Goal: Task Accomplishment & Management: Complete application form

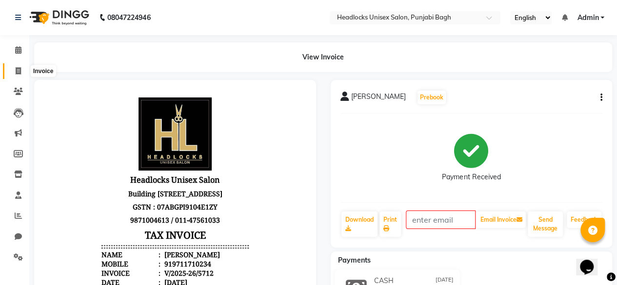
click at [11, 72] on span at bounding box center [18, 71] width 17 height 11
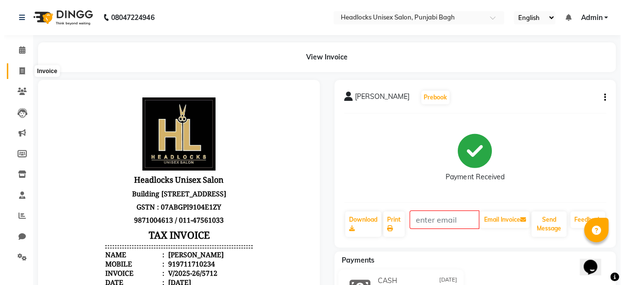
scroll to position [7, 0]
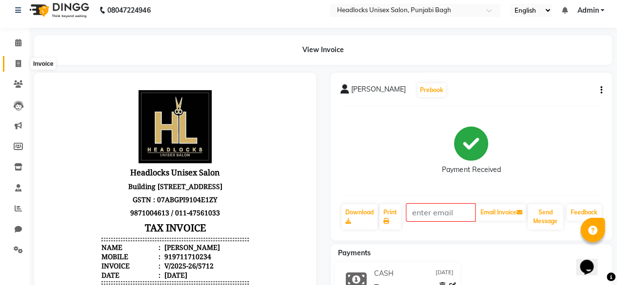
select select "7719"
select select "service"
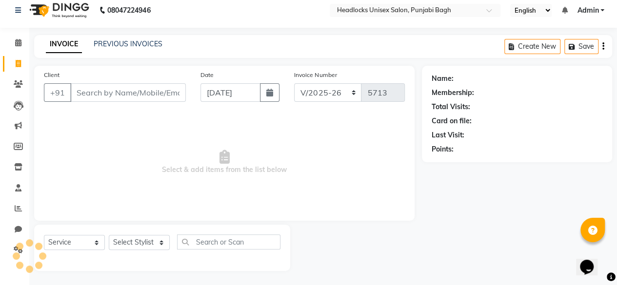
click at [105, 91] on input "Client" at bounding box center [128, 92] width 116 height 19
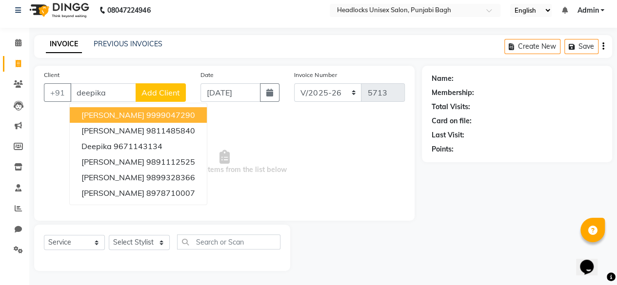
click at [125, 117] on span "[PERSON_NAME]" at bounding box center [112, 115] width 63 height 10
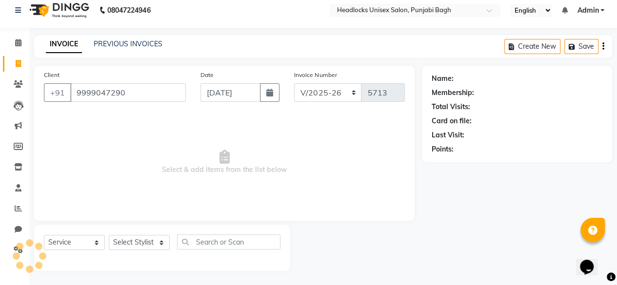
type input "9999047290"
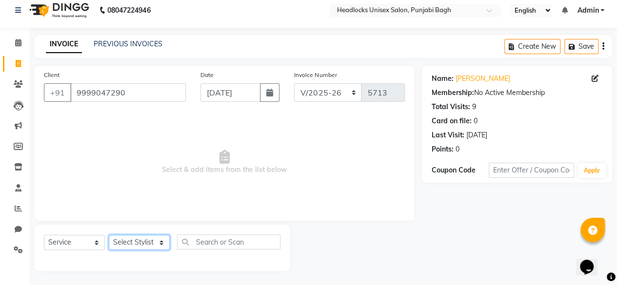
click at [148, 244] on select "Select Stylist ⁠Agnies ⁠[PERSON_NAME] [PERSON_NAME] [PERSON_NAME] mercy ⁠Minto …" at bounding box center [139, 242] width 61 height 15
select select "69054"
click at [109, 235] on select "Select Stylist ⁠Agnies ⁠[PERSON_NAME] [PERSON_NAME] [PERSON_NAME] mercy ⁠Minto …" at bounding box center [139, 242] width 61 height 15
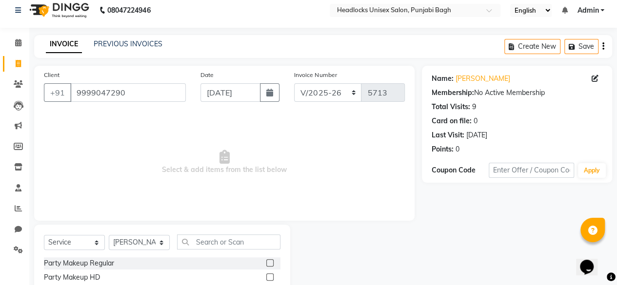
drag, startPoint x: 146, startPoint y: 81, endPoint x: 137, endPoint y: 104, distance: 24.7
click at [137, 104] on div "Client [PHONE_NUMBER]" at bounding box center [115, 90] width 157 height 40
drag, startPoint x: 137, startPoint y: 104, endPoint x: 153, endPoint y: 94, distance: 19.1
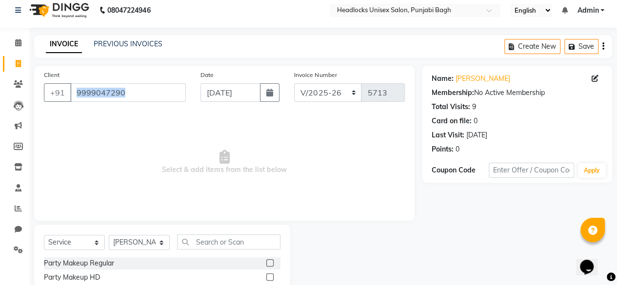
click at [153, 94] on div "Client [PHONE_NUMBER]" at bounding box center [115, 90] width 157 height 40
click at [153, 94] on input "9999047290" at bounding box center [128, 92] width 116 height 19
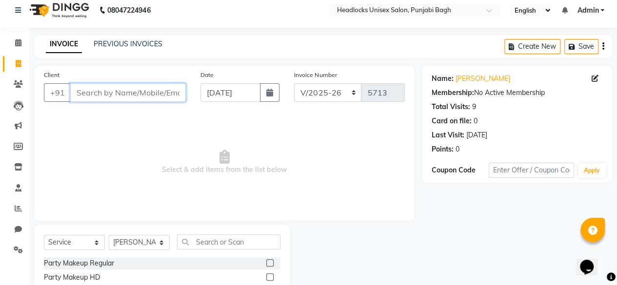
click at [153, 94] on input "Client" at bounding box center [128, 92] width 116 height 19
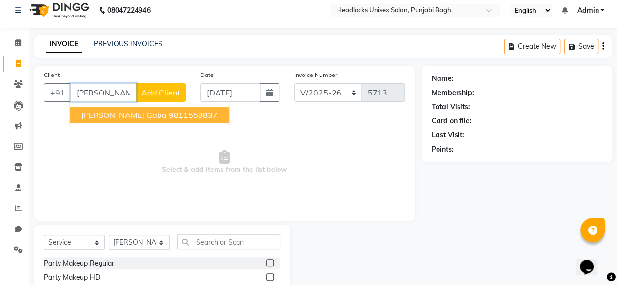
type input "[PERSON_NAME]"
click at [154, 91] on span "Add Client" at bounding box center [160, 93] width 39 height 10
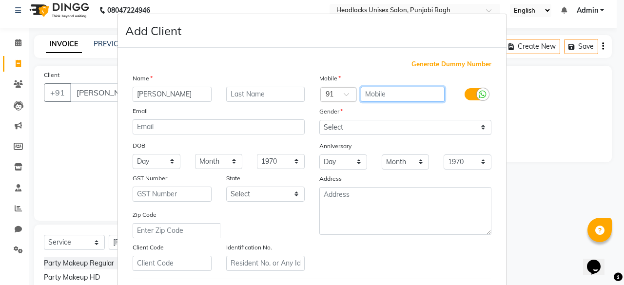
click at [384, 96] on input "text" at bounding box center [403, 94] width 84 height 15
type input "9810313737"
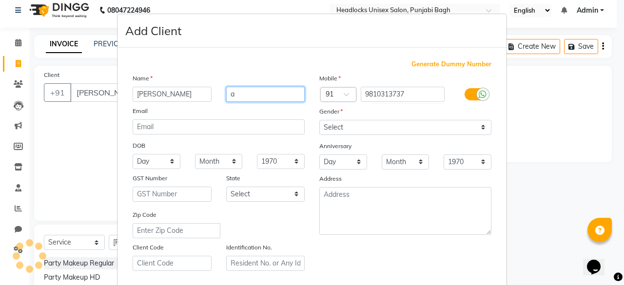
click at [263, 92] on input "a" at bounding box center [265, 94] width 79 height 15
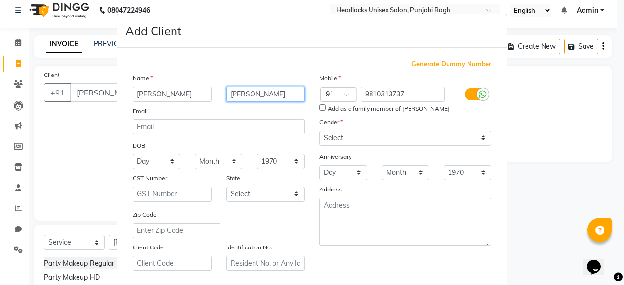
type input "[PERSON_NAME]"
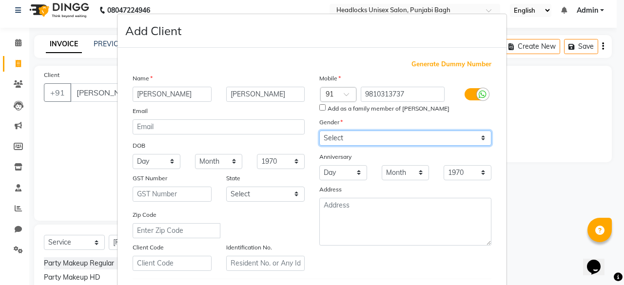
click at [409, 142] on select "Select [DEMOGRAPHIC_DATA] [DEMOGRAPHIC_DATA] Other Prefer Not To Say" at bounding box center [405, 138] width 172 height 15
select select "[DEMOGRAPHIC_DATA]"
click at [319, 131] on select "Select [DEMOGRAPHIC_DATA] [DEMOGRAPHIC_DATA] Other Prefer Not To Say" at bounding box center [405, 138] width 172 height 15
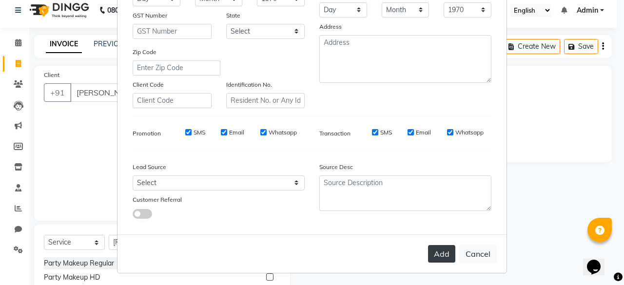
click at [444, 259] on button "Add" at bounding box center [441, 254] width 27 height 18
click at [475, 252] on button "Cancel" at bounding box center [478, 254] width 38 height 19
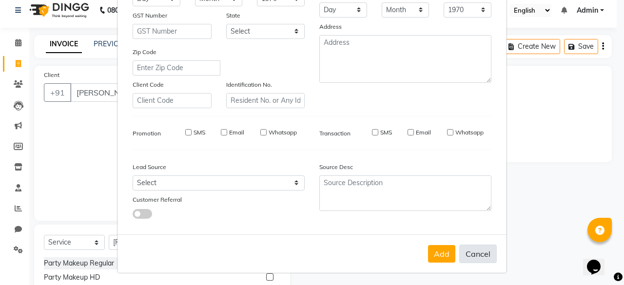
select select
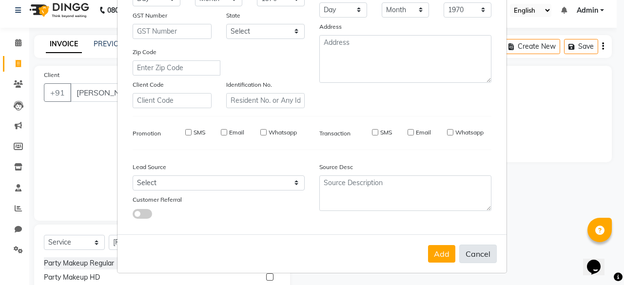
select select
checkbox input "false"
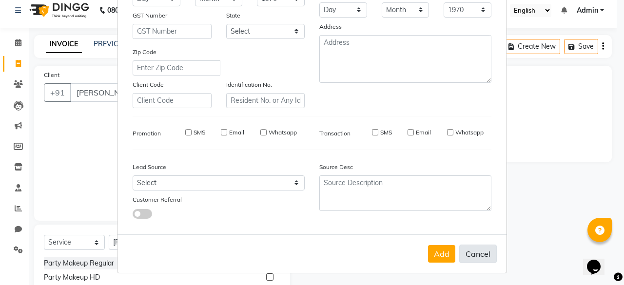
checkbox input "false"
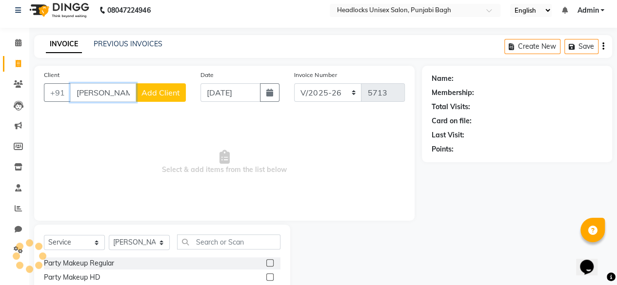
click at [115, 91] on input "[PERSON_NAME]" at bounding box center [103, 92] width 66 height 19
type input "r"
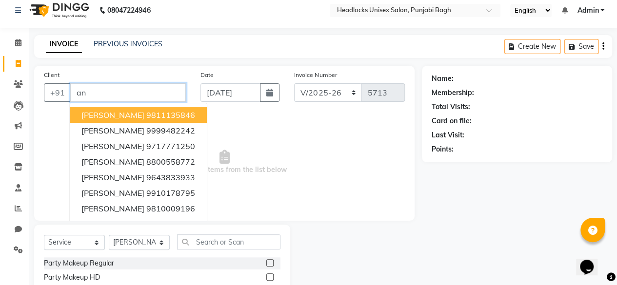
type input "a"
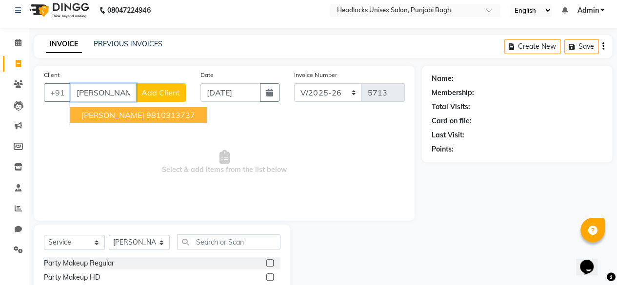
click at [165, 111] on ngb-highlight "9810313737" at bounding box center [170, 115] width 49 height 10
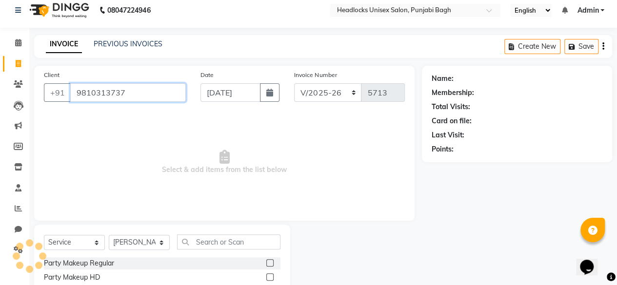
type input "9810313737"
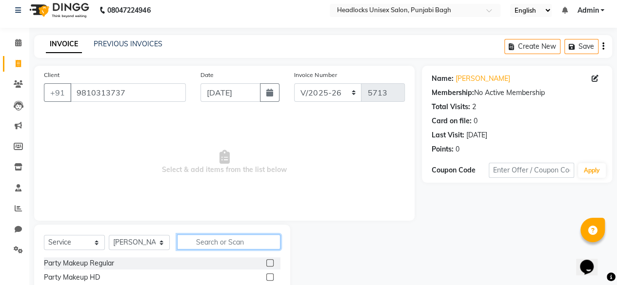
click at [203, 240] on input "text" at bounding box center [228, 242] width 103 height 15
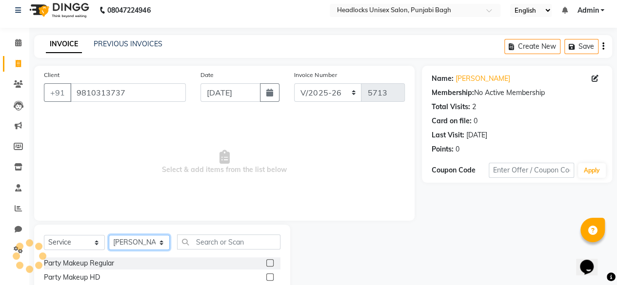
click at [139, 238] on select "Select Stylist ⁠Agnies ⁠[PERSON_NAME] [PERSON_NAME] [PERSON_NAME] mercy ⁠Minto …" at bounding box center [139, 242] width 61 height 15
select select "69081"
click at [109, 235] on select "Select Stylist ⁠Agnies ⁠[PERSON_NAME] [PERSON_NAME] [PERSON_NAME] mercy ⁠Minto …" at bounding box center [139, 242] width 61 height 15
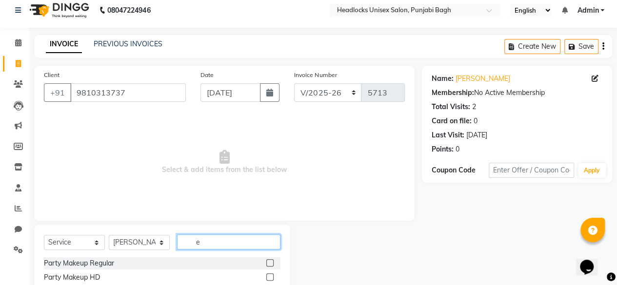
click at [206, 245] on input "e" at bounding box center [228, 242] width 103 height 15
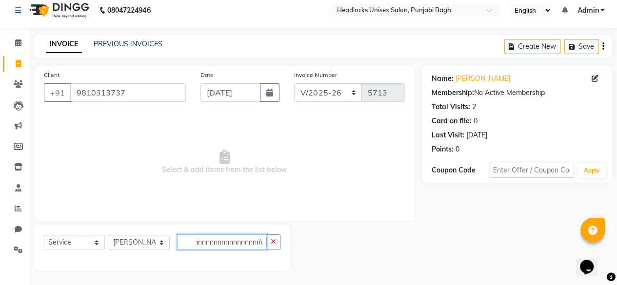
scroll to position [0, 1629]
click at [200, 240] on input "e bnnnnnnnnnnnnnnnnnnnnnnnnnnnnnnnnnnnnnnnnnnnnnnnnnnnnnnnnnnnnnnnnnnnnnnnnnnnn…" at bounding box center [222, 242] width 90 height 15
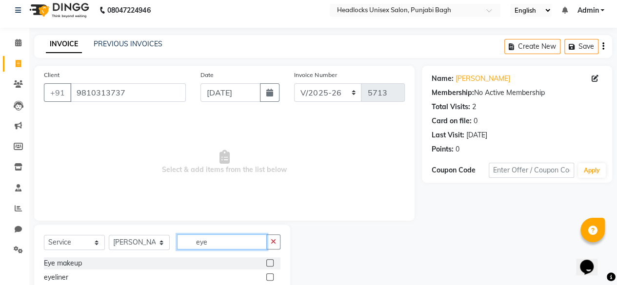
scroll to position [78, 0]
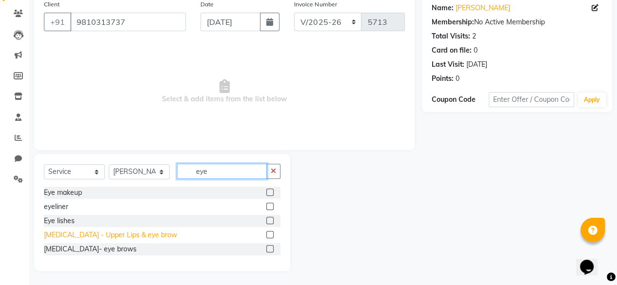
type input "eye"
click at [105, 233] on div "[MEDICAL_DATA] - Upper Lips & eye brow" at bounding box center [110, 235] width 133 height 10
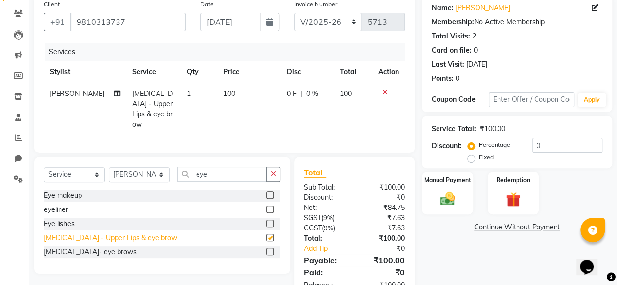
checkbox input "false"
click at [227, 95] on td "100" at bounding box center [249, 109] width 63 height 53
select select "69081"
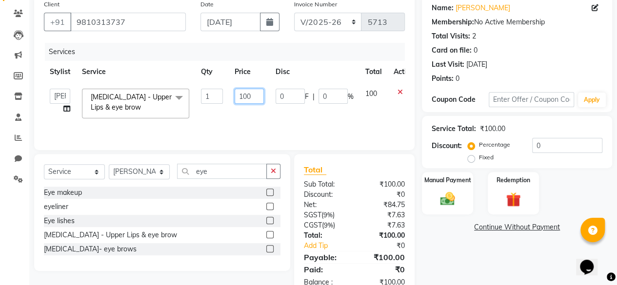
click at [242, 95] on input "100" at bounding box center [249, 96] width 29 height 15
type input "350"
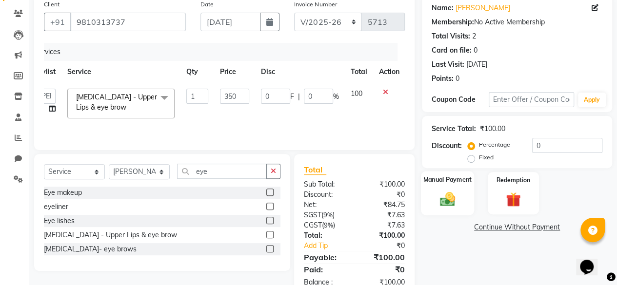
click at [450, 183] on label "Manual Payment" at bounding box center [447, 179] width 49 height 9
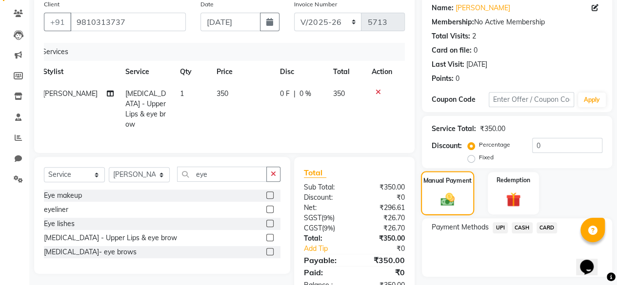
scroll to position [104, 0]
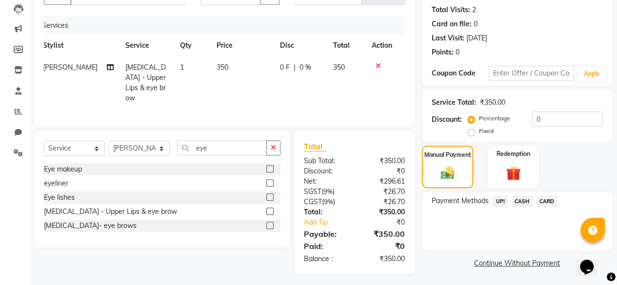
click at [546, 204] on span "CARD" at bounding box center [546, 201] width 21 height 11
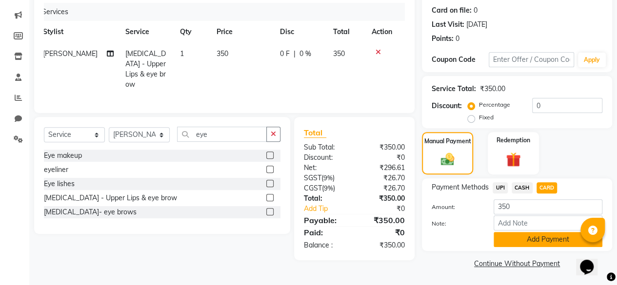
click at [526, 235] on button "Add Payment" at bounding box center [548, 239] width 109 height 15
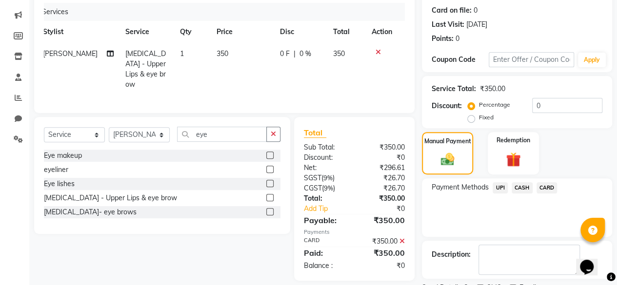
scroll to position [158, 0]
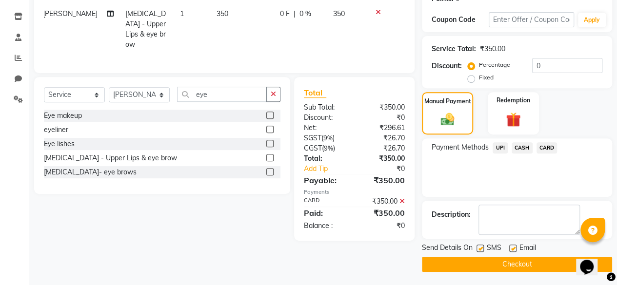
click at [479, 245] on label at bounding box center [479, 248] width 7 height 7
click at [479, 246] on input "checkbox" at bounding box center [479, 249] width 6 height 6
checkbox input "false"
click at [476, 266] on button "Checkout" at bounding box center [517, 264] width 190 height 15
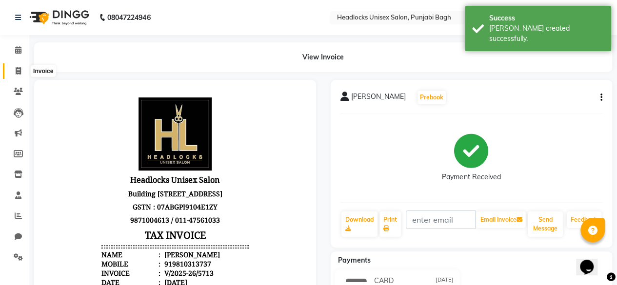
click at [10, 66] on span at bounding box center [18, 71] width 17 height 11
select select "service"
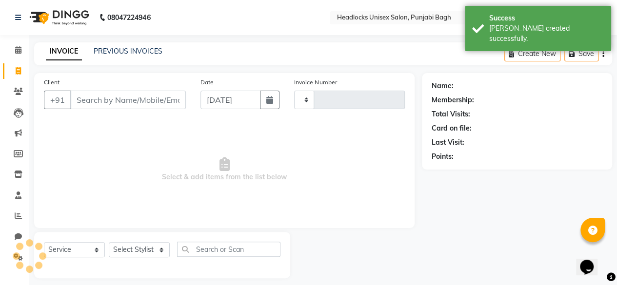
scroll to position [7, 0]
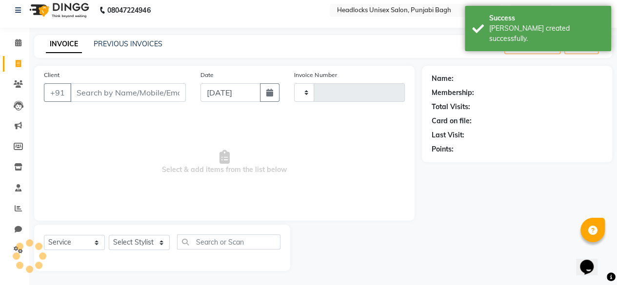
type input "5714"
select select "7719"
click at [90, 86] on input "Client" at bounding box center [128, 92] width 116 height 19
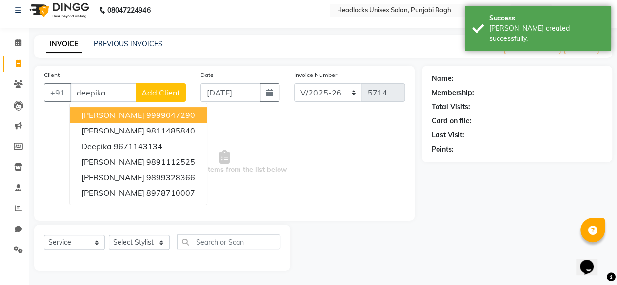
click at [126, 114] on span "[PERSON_NAME]" at bounding box center [112, 115] width 63 height 10
type input "9999047290"
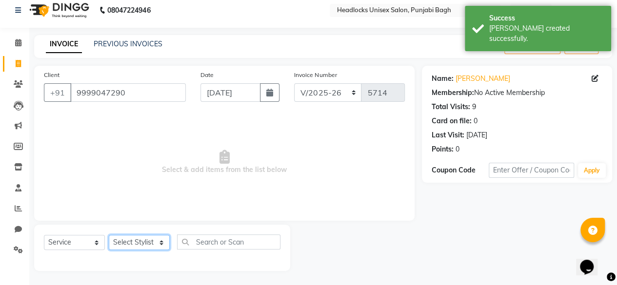
click at [137, 239] on select "Select Stylist ⁠Agnies ⁠[PERSON_NAME] [PERSON_NAME] [PERSON_NAME] mercy ⁠Minto …" at bounding box center [139, 242] width 61 height 15
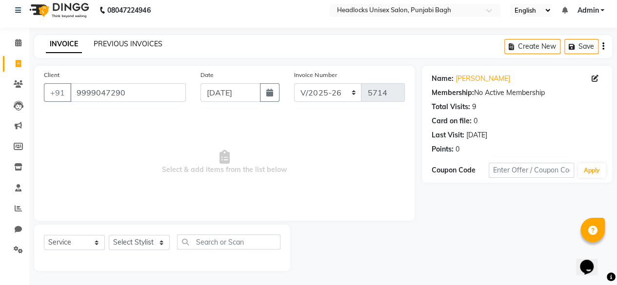
click at [95, 44] on link "PREVIOUS INVOICES" at bounding box center [128, 44] width 69 height 9
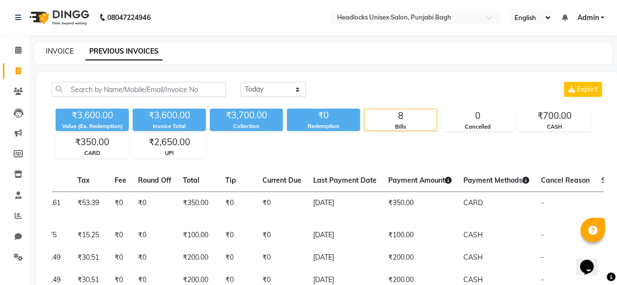
click at [59, 47] on link "INVOICE" at bounding box center [60, 51] width 28 height 9
select select "7719"
select select "service"
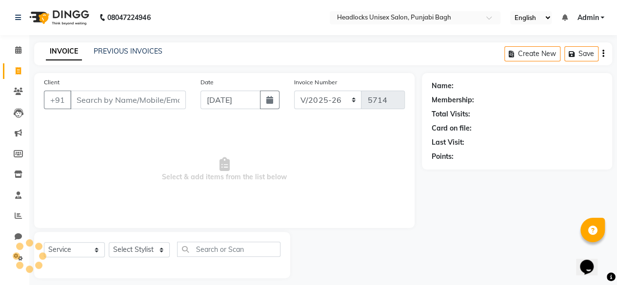
scroll to position [7, 0]
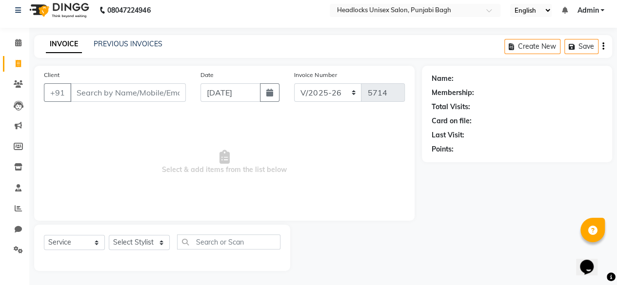
click at [119, 105] on div "Client +91" at bounding box center [115, 90] width 157 height 40
click at [139, 85] on input "Client" at bounding box center [128, 92] width 116 height 19
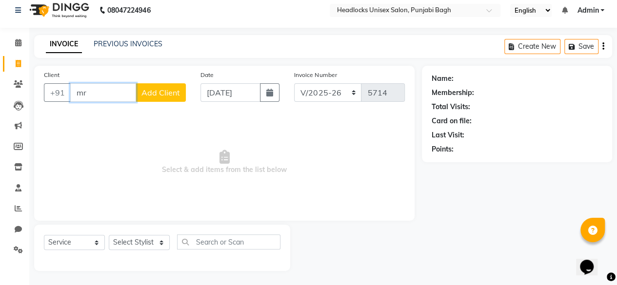
type input "m"
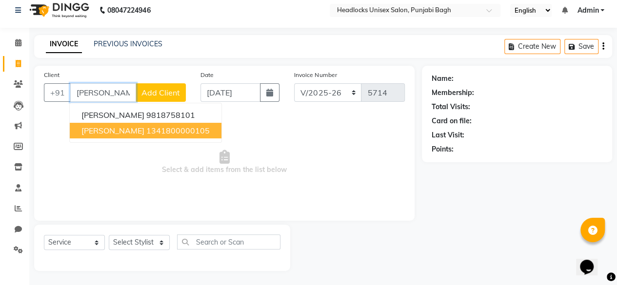
click at [146, 128] on ngb-highlight "1341800000105" at bounding box center [177, 131] width 63 height 10
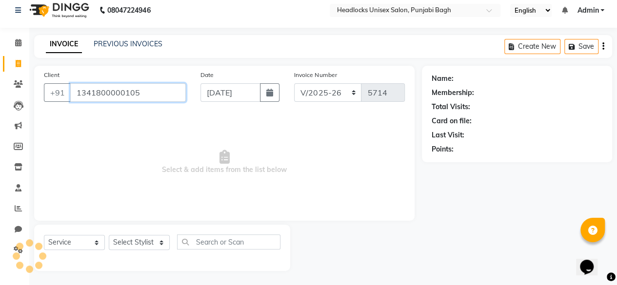
type input "1341800000105"
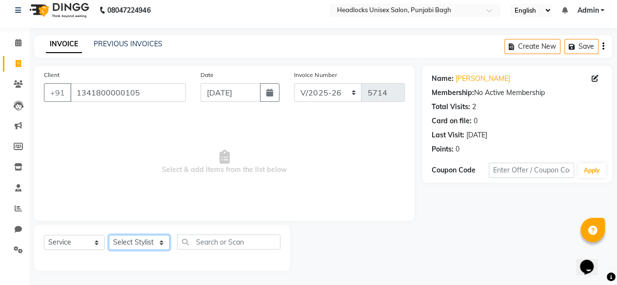
click at [124, 243] on select "Select Stylist ⁠Agnies ⁠[PERSON_NAME] [PERSON_NAME] [PERSON_NAME] mercy ⁠Minto …" at bounding box center [139, 242] width 61 height 15
click at [135, 239] on select "Select Stylist ⁠Agnies ⁠[PERSON_NAME] [PERSON_NAME] [PERSON_NAME] mercy ⁠Minto …" at bounding box center [139, 242] width 61 height 15
select select "69055"
click at [109, 235] on select "Select Stylist ⁠Agnies ⁠[PERSON_NAME] [PERSON_NAME] [PERSON_NAME] mercy ⁠Minto …" at bounding box center [139, 242] width 61 height 15
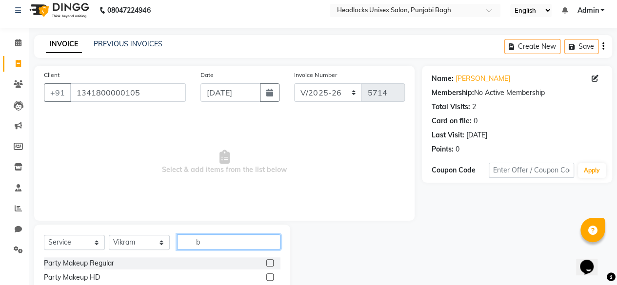
click at [220, 238] on input "b" at bounding box center [228, 242] width 103 height 15
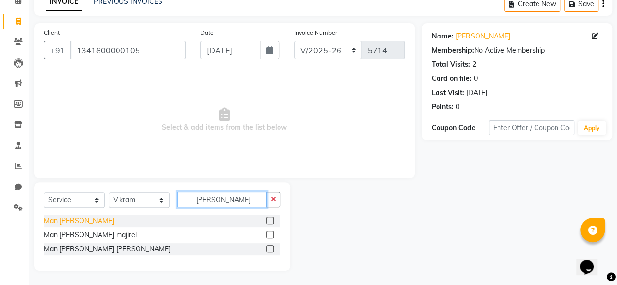
type input "[PERSON_NAME]"
click at [53, 220] on div "Man [PERSON_NAME]" at bounding box center [79, 221] width 70 height 10
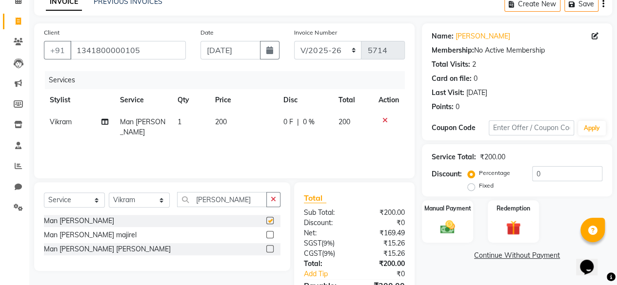
checkbox input "false"
click at [455, 221] on img at bounding box center [447, 227] width 25 height 18
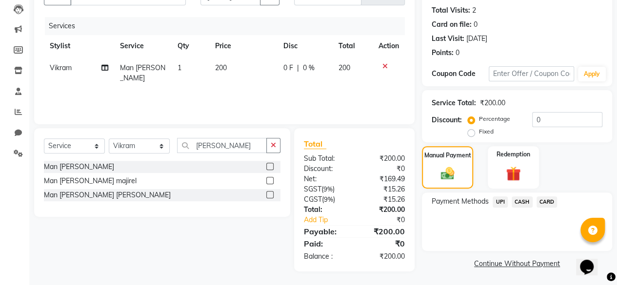
click at [519, 199] on span "CASH" at bounding box center [522, 202] width 21 height 11
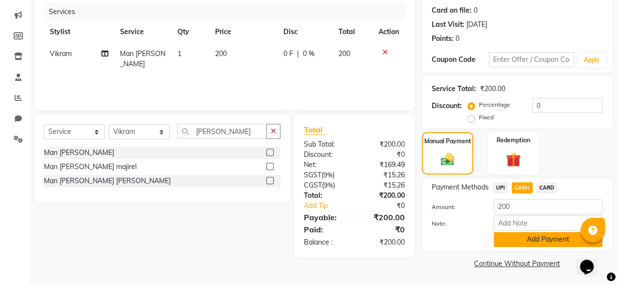
click at [501, 243] on button "Add Payment" at bounding box center [548, 239] width 109 height 15
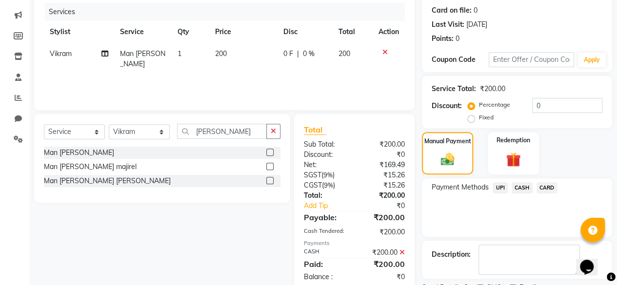
scroll to position [158, 0]
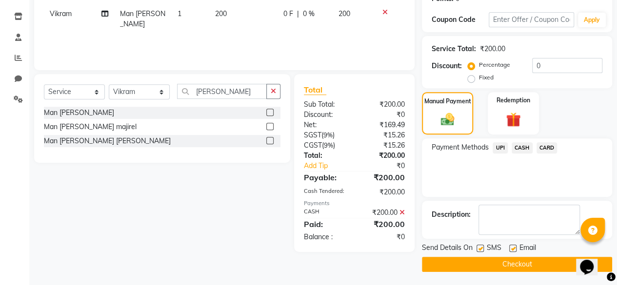
click at [483, 246] on label at bounding box center [479, 248] width 7 height 7
click at [483, 246] on input "checkbox" at bounding box center [479, 249] width 6 height 6
checkbox input "false"
click at [475, 267] on button "Checkout" at bounding box center [517, 264] width 190 height 15
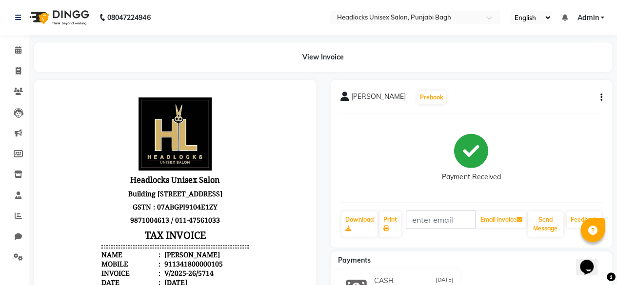
click at [495, 260] on div "Payments" at bounding box center [475, 261] width 289 height 10
click at [497, 257] on div "Payments" at bounding box center [475, 261] width 289 height 10
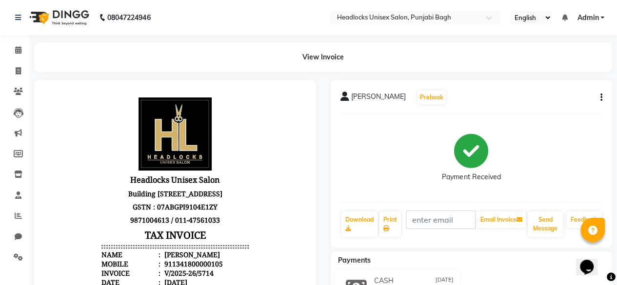
click at [497, 257] on div "Payments" at bounding box center [475, 261] width 289 height 10
click at [508, 252] on div "Payments CASH [DATE] ₹200.00 Added on [DATE]" at bounding box center [472, 288] width 282 height 73
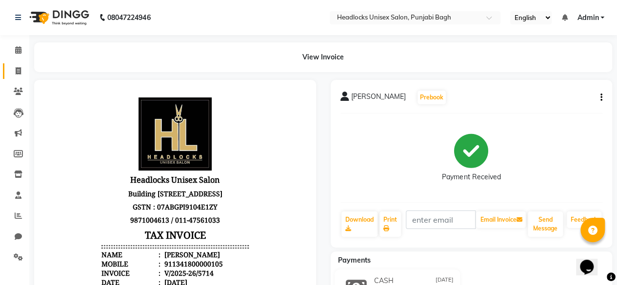
click at [17, 77] on link "Invoice" at bounding box center [14, 71] width 23 height 16
select select "service"
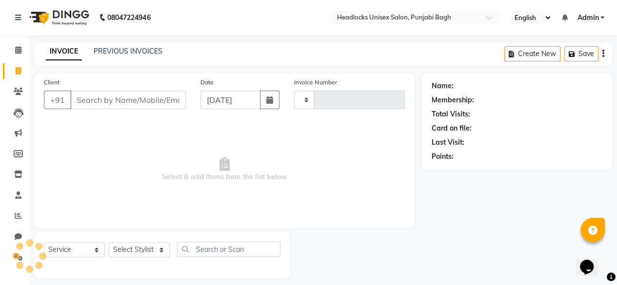
scroll to position [7, 0]
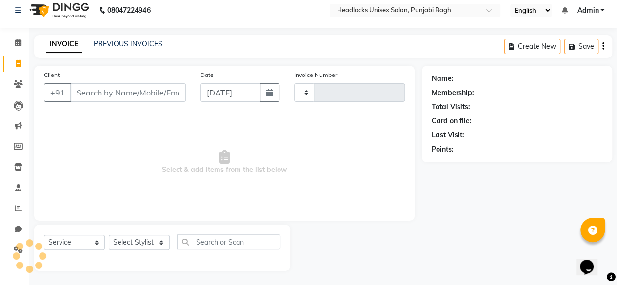
type input "5715"
select select "7719"
click at [106, 89] on input "s" at bounding box center [128, 92] width 116 height 19
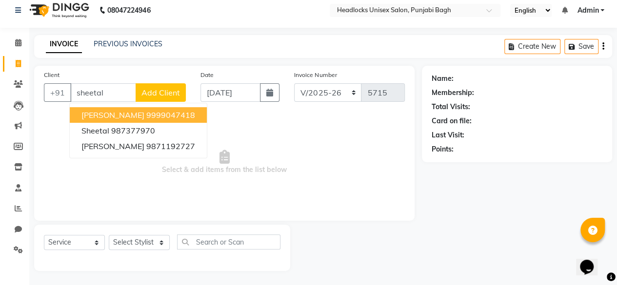
click at [100, 118] on span "[PERSON_NAME]" at bounding box center [112, 115] width 63 height 10
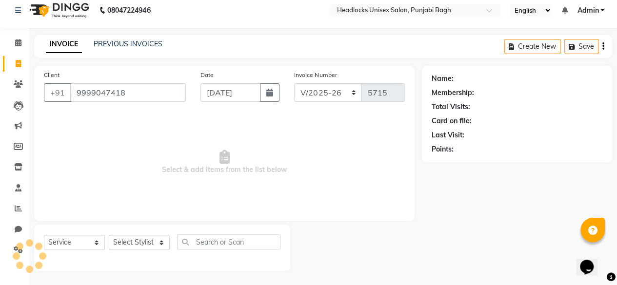
type input "9999047418"
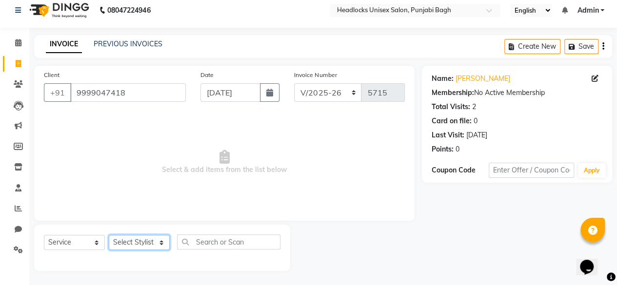
click at [143, 241] on select "Select Stylist ⁠Agnies ⁠[PERSON_NAME] [PERSON_NAME] [PERSON_NAME] mercy ⁠Minto …" at bounding box center [139, 242] width 61 height 15
select select "69081"
click at [109, 235] on select "Select Stylist ⁠Agnies ⁠[PERSON_NAME] [PERSON_NAME] [PERSON_NAME] mercy ⁠Minto …" at bounding box center [139, 242] width 61 height 15
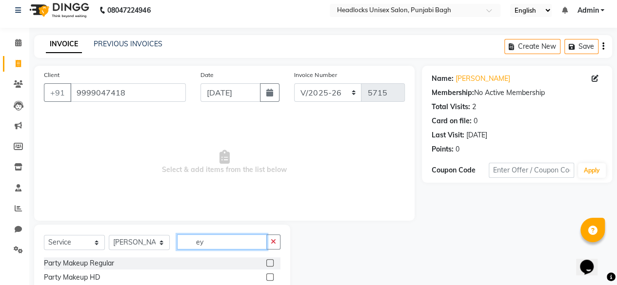
click at [209, 240] on input "ey" at bounding box center [222, 242] width 90 height 15
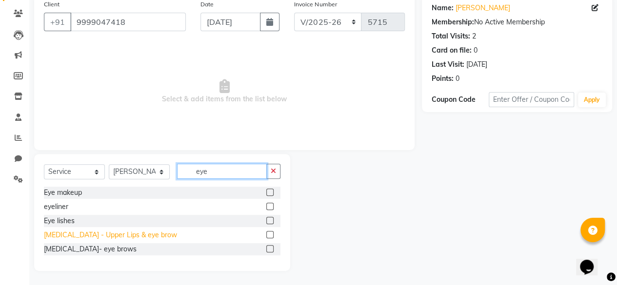
type input "eye"
click at [122, 234] on div "[MEDICAL_DATA] - Upper Lips & eye brow" at bounding box center [110, 235] width 133 height 10
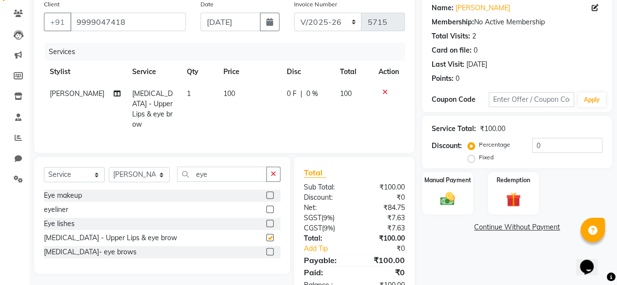
checkbox input "false"
click at [442, 191] on img at bounding box center [447, 199] width 25 height 18
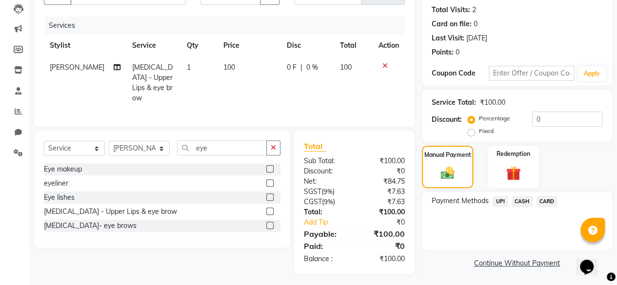
click at [524, 204] on span "CASH" at bounding box center [522, 201] width 21 height 11
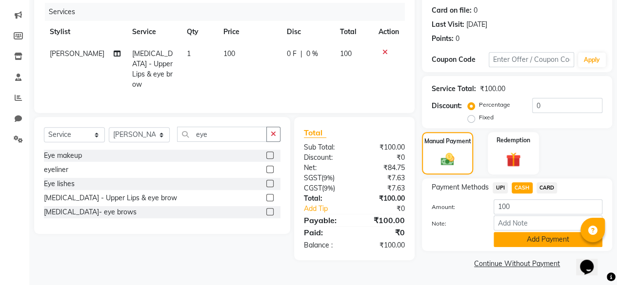
click at [505, 238] on button "Add Payment" at bounding box center [548, 239] width 109 height 15
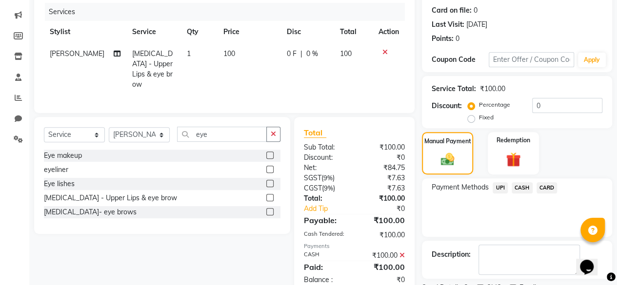
scroll to position [158, 0]
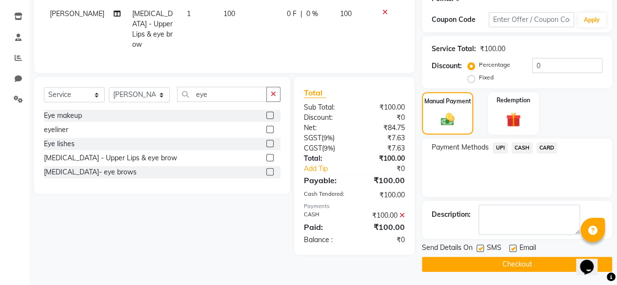
click at [480, 249] on label at bounding box center [479, 248] width 7 height 7
click at [480, 249] on input "checkbox" at bounding box center [479, 249] width 6 height 6
checkbox input "false"
click at [469, 261] on button "Checkout" at bounding box center [517, 264] width 190 height 15
